Goal: Transaction & Acquisition: Purchase product/service

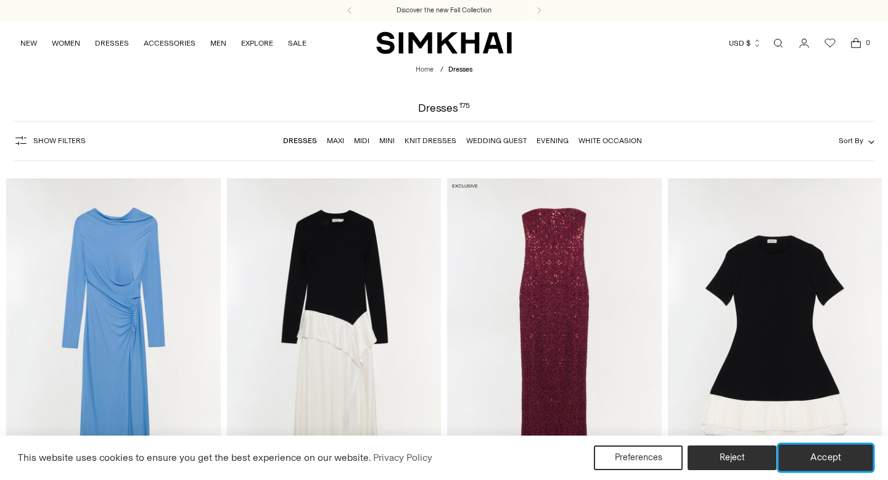
click at [815, 455] on button "Accept" at bounding box center [826, 458] width 94 height 26
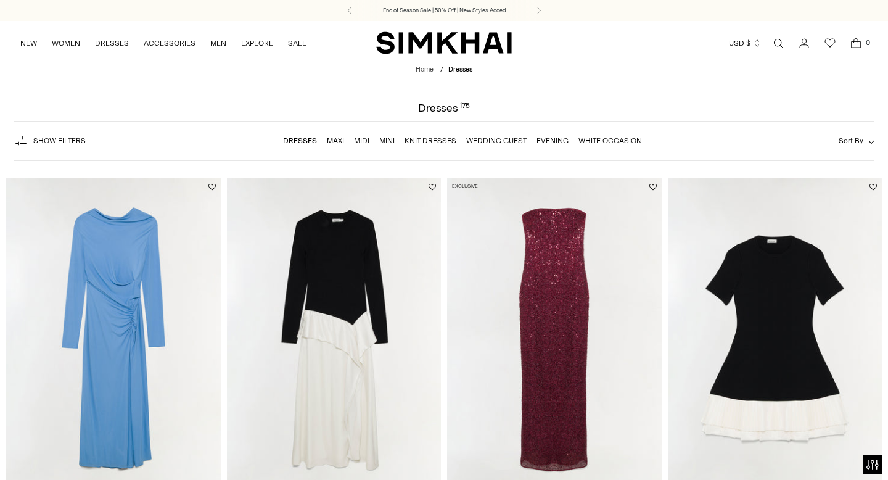
click at [305, 142] on link "Dresses" at bounding box center [300, 140] width 34 height 9
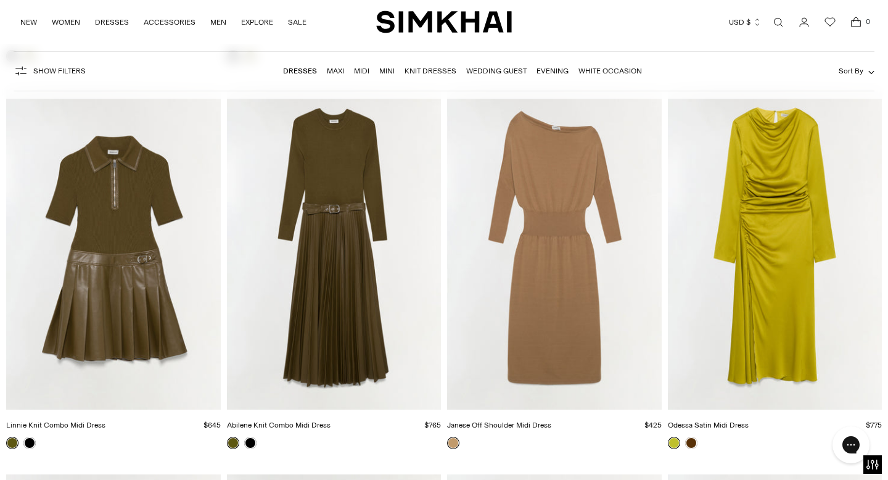
scroll to position [5444, 0]
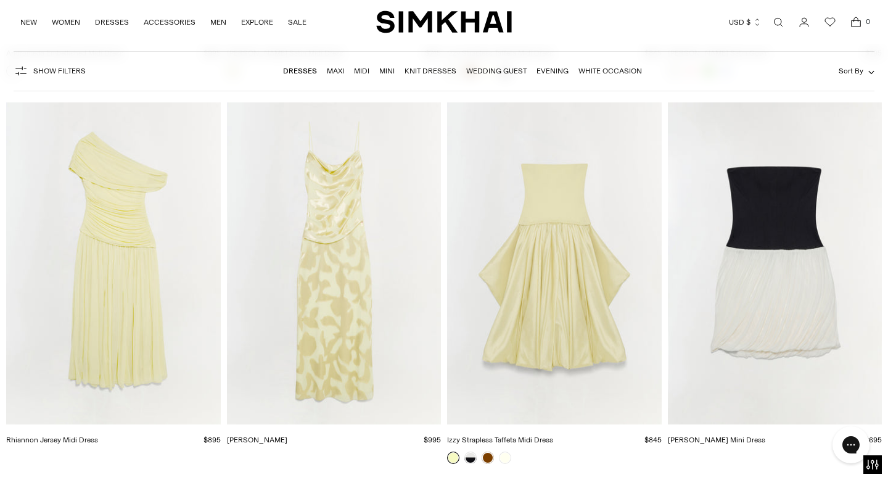
click at [48, 73] on span "Show Filters" at bounding box center [59, 71] width 52 height 9
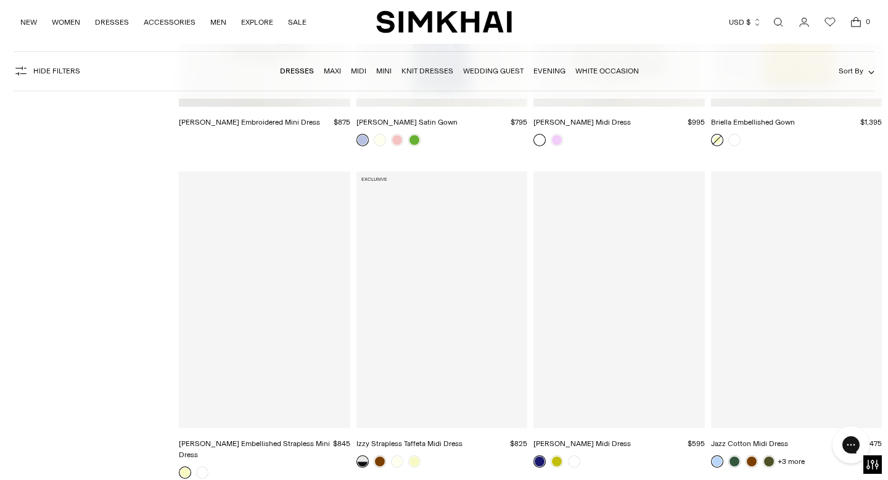
click at [26, 71] on icon "button" at bounding box center [21, 71] width 15 height 15
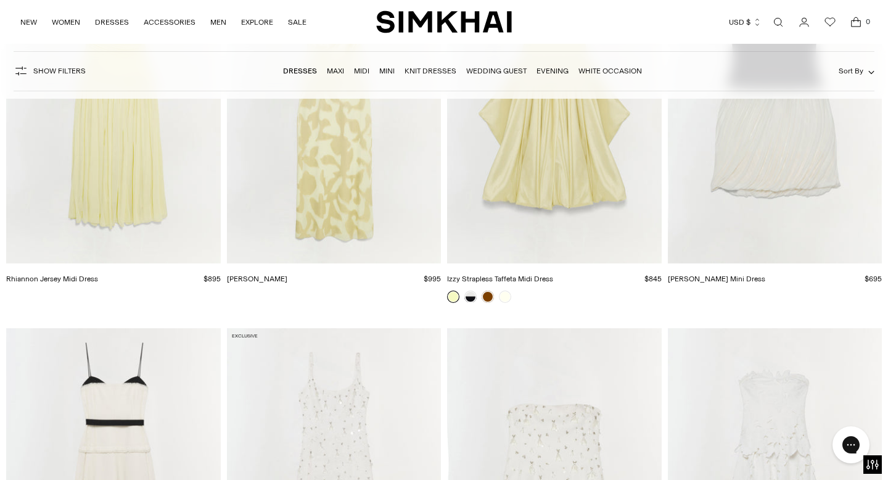
scroll to position [8423, 0]
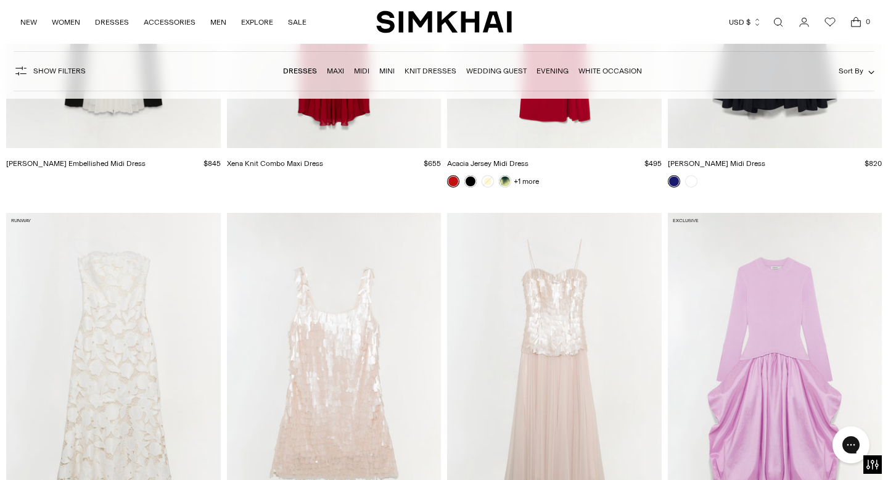
click at [361, 72] on link "Midi" at bounding box center [361, 71] width 15 height 9
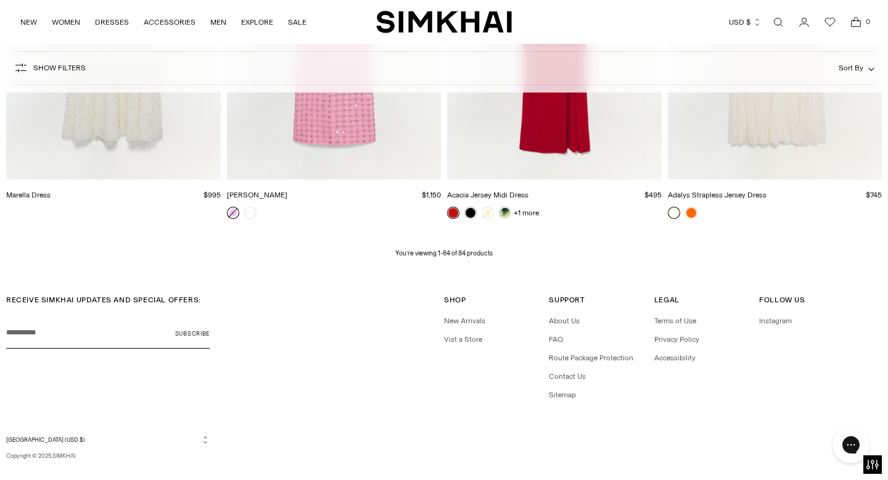
scroll to position [8044, 0]
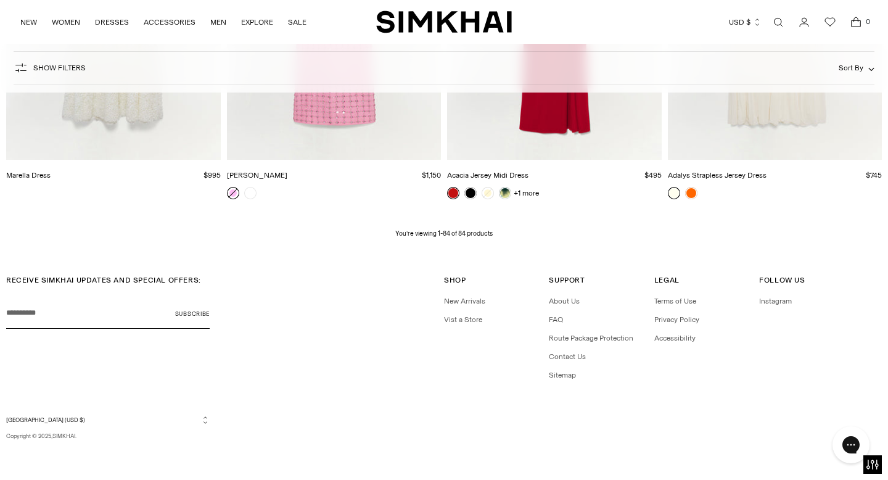
click at [361, 70] on div "Show Filters Show Filters Sort By Recommended Most Popular Newest" at bounding box center [444, 68] width 861 height 34
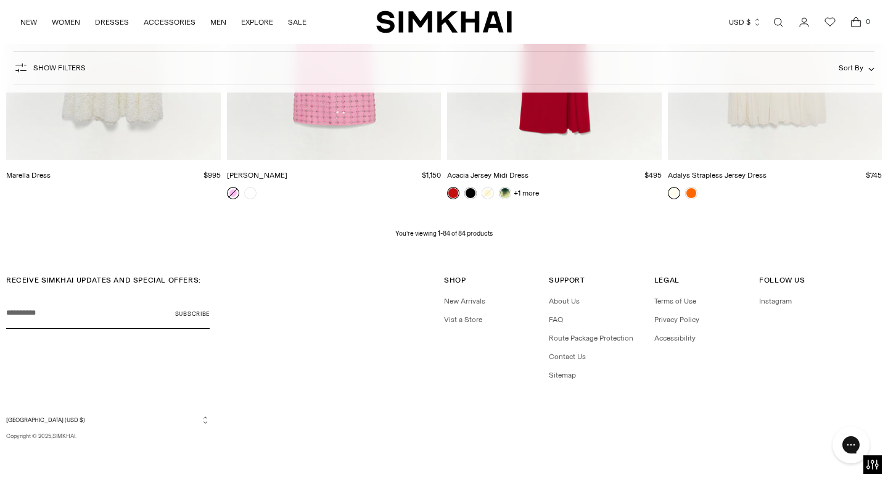
click at [361, 70] on div "Show Filters Show Filters Sort By Recommended Most Popular Newest" at bounding box center [444, 68] width 861 height 34
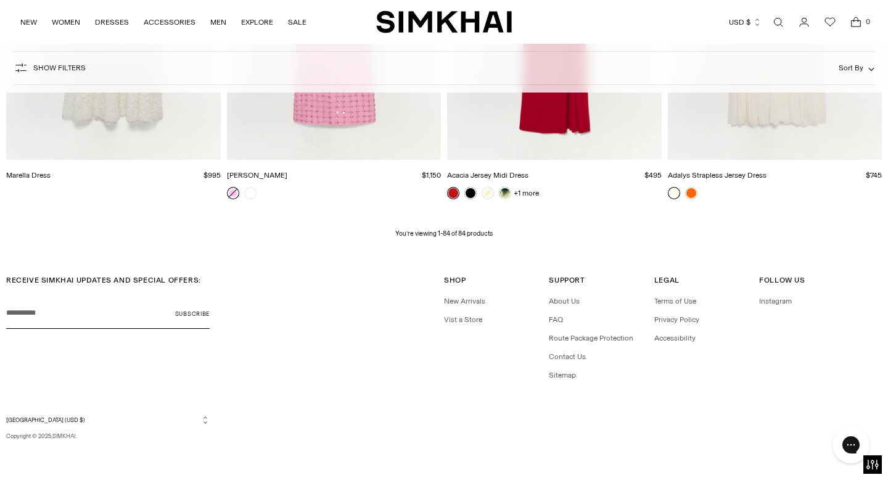
click at [361, 70] on div "Show Filters Show Filters Sort By Recommended Most Popular Newest" at bounding box center [444, 68] width 861 height 34
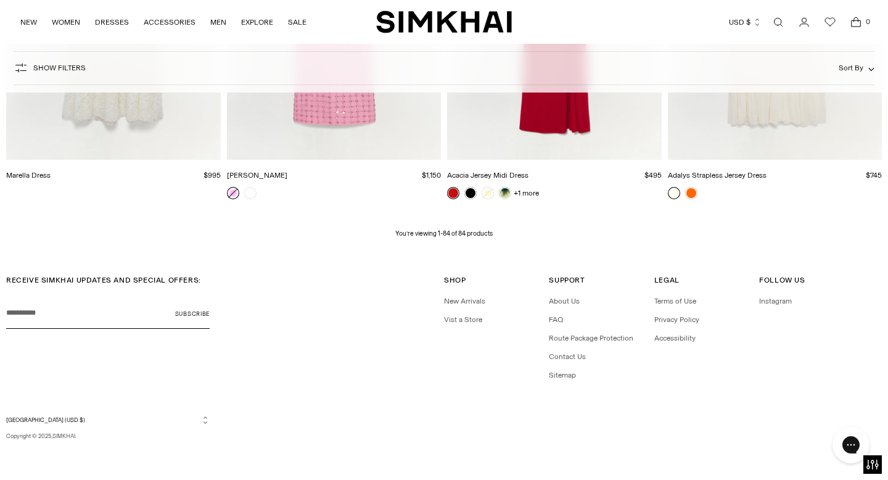
click at [361, 70] on div "Show Filters Show Filters Sort By Recommended Most Popular Newest" at bounding box center [444, 68] width 861 height 34
